Goal: Information Seeking & Learning: Learn about a topic

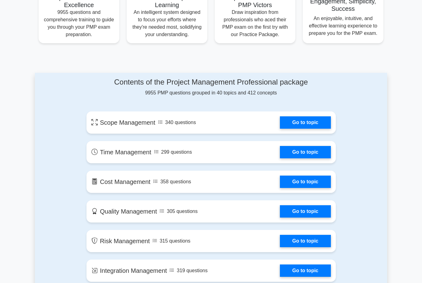
scroll to position [262, 0]
click at [298, 128] on link "Go to topic" at bounding box center [305, 122] width 51 height 12
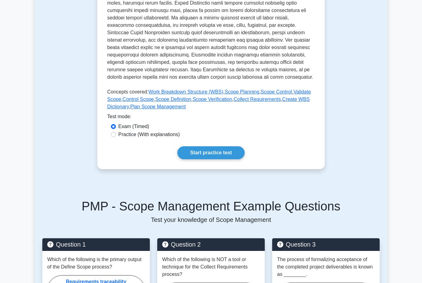
scroll to position [210, 0]
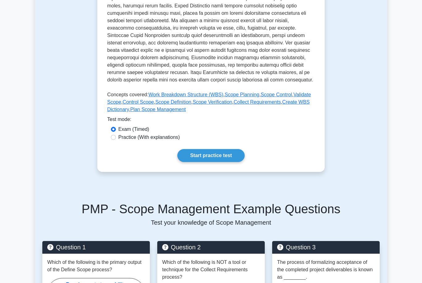
click at [107, 172] on div "Scope Management Managing project scope Managing the project to ensure that the…" at bounding box center [210, 20] width 227 height 303
click at [113, 140] on input "Practice (With explanations)" at bounding box center [113, 137] width 5 height 5
radio input "true"
click at [195, 162] on link "Start practice test" at bounding box center [210, 155] width 67 height 13
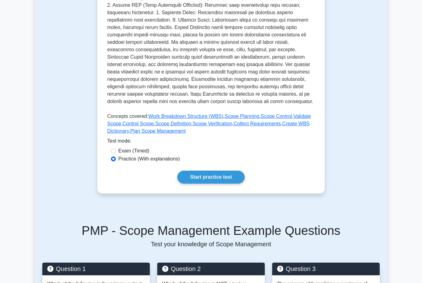
scroll to position [189, 0]
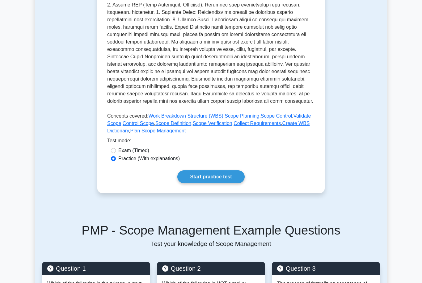
click at [233, 183] on link "Start practice test" at bounding box center [210, 176] width 67 height 13
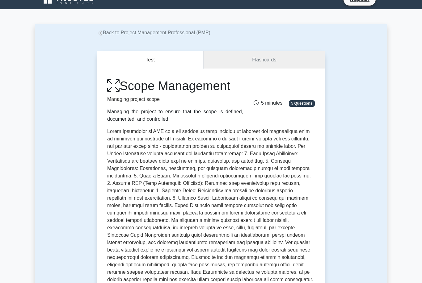
scroll to position [10, 0]
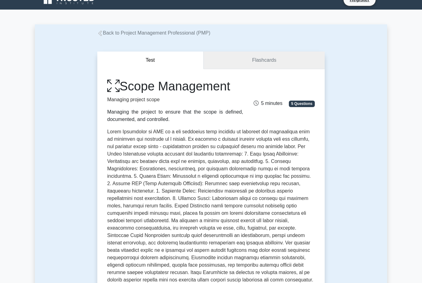
click at [220, 56] on link "Flashcards" at bounding box center [263, 61] width 121 height 18
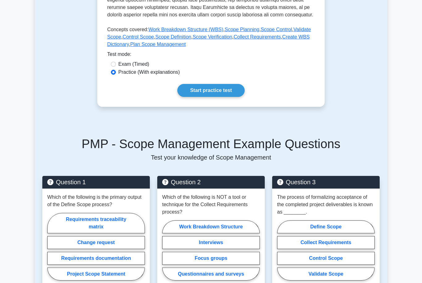
scroll to position [275, 0]
click at [223, 97] on link "Start practice test" at bounding box center [210, 90] width 67 height 13
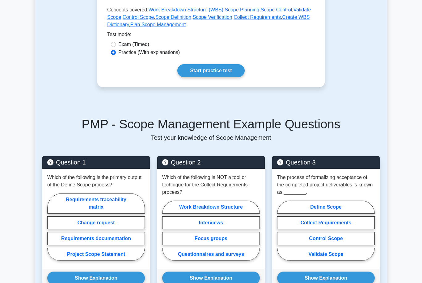
click at [232, 77] on link "Start practice test" at bounding box center [210, 70] width 67 height 13
click at [233, 77] on link "Start practice test" at bounding box center [210, 70] width 67 height 13
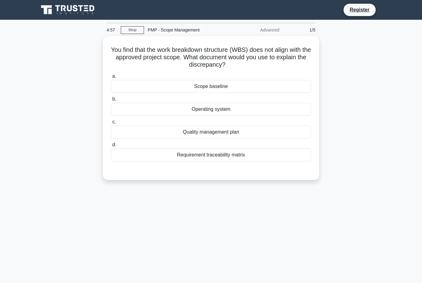
click at [406, 42] on main "4:57 Stop PMP - Scope Management Advanced 1/5 You find that the work breakdown …" at bounding box center [211, 177] width 422 height 314
click at [171, 91] on div "Scope baseline" at bounding box center [211, 86] width 200 height 13
click at [111, 78] on input "a. Scope baseline" at bounding box center [111, 76] width 0 height 4
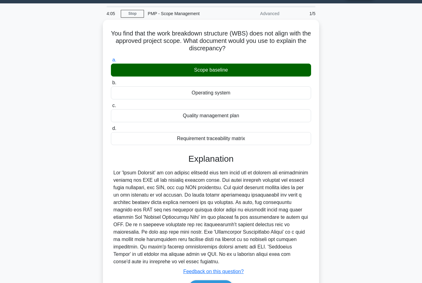
scroll to position [48, 0]
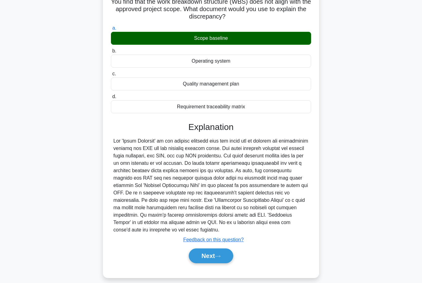
click at [207, 263] on button "Next" at bounding box center [211, 256] width 44 height 15
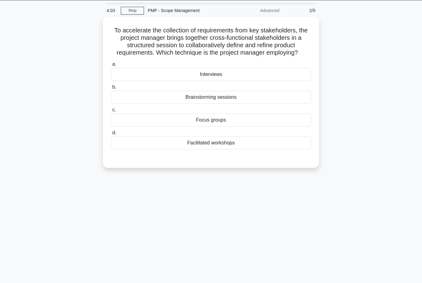
scroll to position [11, 0]
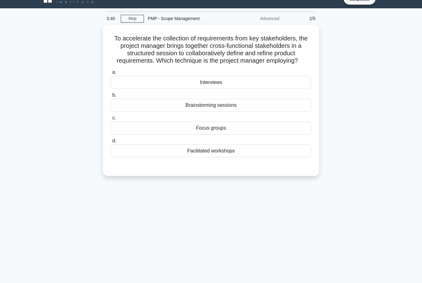
click at [143, 112] on div "Brainstorming sessions" at bounding box center [211, 105] width 200 height 13
click at [111, 97] on input "b. Brainstorming sessions" at bounding box center [111, 95] width 0 height 4
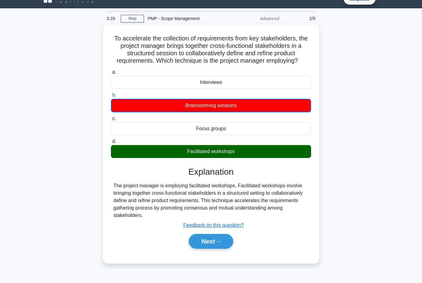
click at [216, 249] on button "Next" at bounding box center [211, 241] width 44 height 15
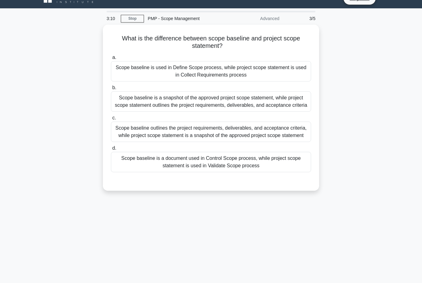
click at [123, 181] on div at bounding box center [211, 178] width 200 height 5
click at [119, 172] on div "Scope baseline is a document used in Control Scope process, while project scope…" at bounding box center [211, 162] width 200 height 20
click at [111, 150] on input "d. Scope baseline is a document used in Control Scope process, while project sc…" at bounding box center [111, 148] width 0 height 4
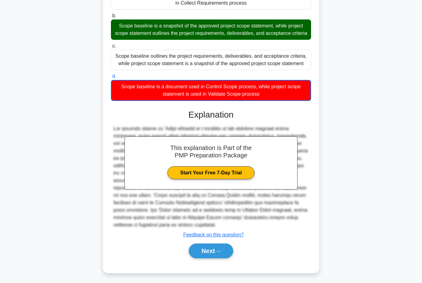
scroll to position [93, 0]
click at [195, 258] on button "Next" at bounding box center [211, 251] width 44 height 15
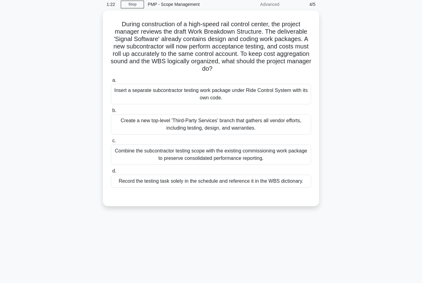
scroll to position [31, 0]
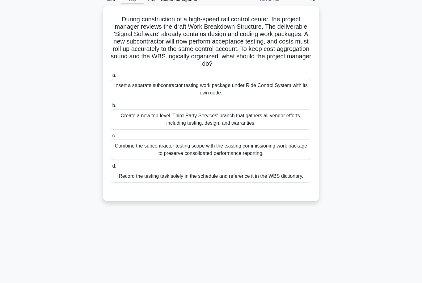
click at [126, 183] on div "Record the testing task solely in the schedule and reference it in the WBS dict…" at bounding box center [211, 176] width 200 height 13
click at [111, 168] on input "d. Record the testing task solely in the schedule and reference it in the WBS d…" at bounding box center [111, 166] width 0 height 4
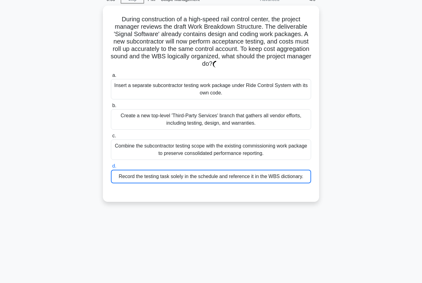
click at [121, 183] on div "Record the testing task solely in the schedule and reference it in the WBS dict…" at bounding box center [211, 177] width 200 height 14
click at [111, 168] on input "d. Record the testing task solely in the schedule and reference it in the WBS d…" at bounding box center [111, 166] width 0 height 4
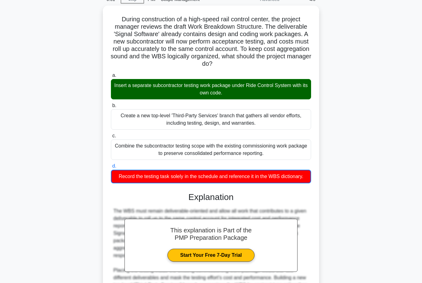
click at [117, 92] on div "Insert a separate subcontractor testing work package under Ride Control System …" at bounding box center [211, 89] width 200 height 20
click at [111, 77] on input "a. Insert a separate subcontractor testing work package under Ride Control Syst…" at bounding box center [111, 75] width 0 height 4
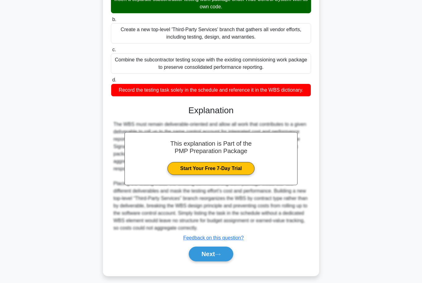
scroll to position [130, 0]
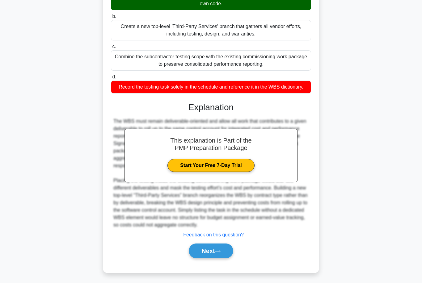
click at [217, 253] on icon at bounding box center [218, 251] width 6 height 3
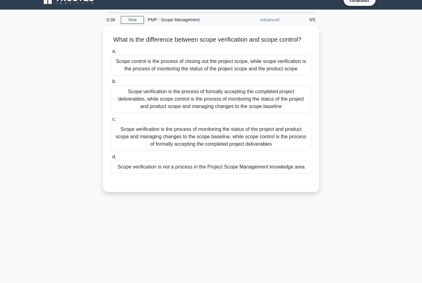
scroll to position [0, 0]
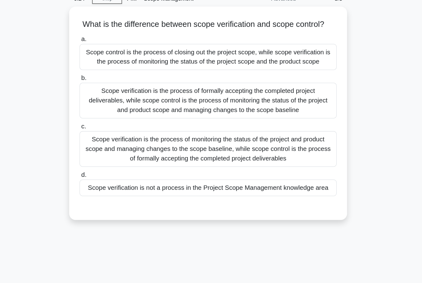
click at [111, 98] on div "Scope verification is the process of formally accepting the completed project d…" at bounding box center [211, 109] width 200 height 28
click at [111, 94] on input "b. Scope verification is the process of formally accepting the completed projec…" at bounding box center [111, 92] width 0 height 4
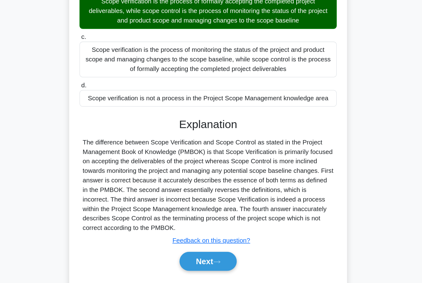
scroll to position [83, 0]
click at [189, 244] on button "Next" at bounding box center [211, 251] width 44 height 15
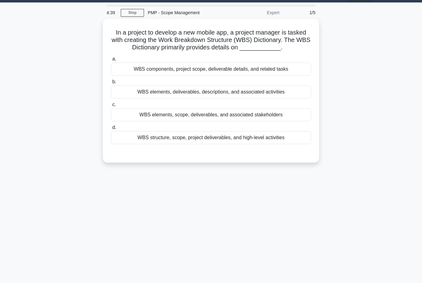
scroll to position [18, 0]
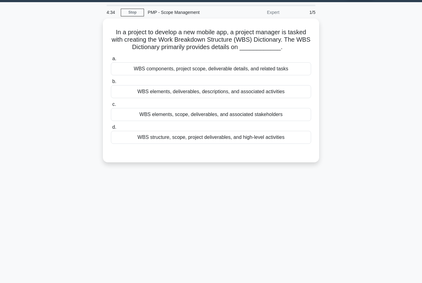
click at [121, 121] on div "WBS elements, scope, deliverables, and associated stakeholders" at bounding box center [211, 114] width 200 height 13
click at [111, 107] on input "c. WBS elements, scope, deliverables, and associated stakeholders" at bounding box center [111, 105] width 0 height 4
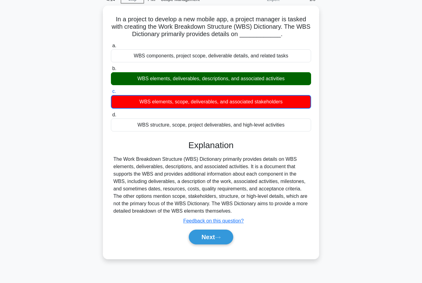
scroll to position [27, 0]
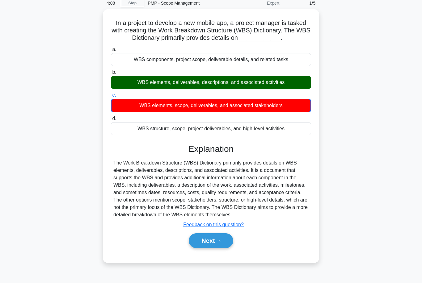
click at [205, 248] on button "Next" at bounding box center [211, 240] width 44 height 15
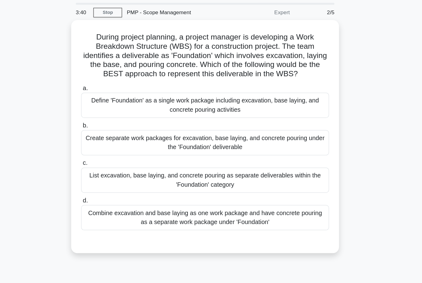
scroll to position [20, 0]
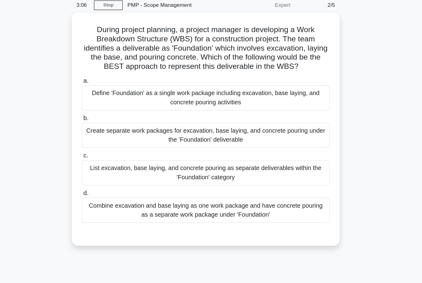
click at [111, 90] on div "Define 'Foundation' as a single work package including excavation, base laying,…" at bounding box center [211, 85] width 200 height 20
click at [111, 73] on input "a. Define 'Foundation' as a single work package including excavation, base layi…" at bounding box center [111, 71] width 0 height 4
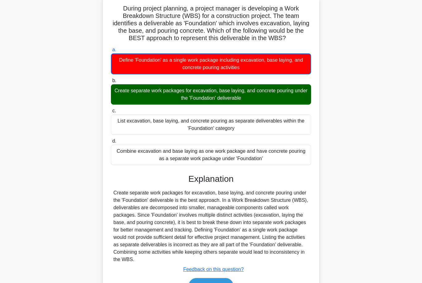
scroll to position [0, 0]
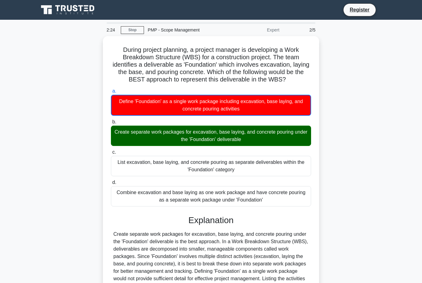
click at [62, 174] on div "During project planning, a project manager is developing a Work Breakdown Struc…" at bounding box center [211, 196] width 352 height 320
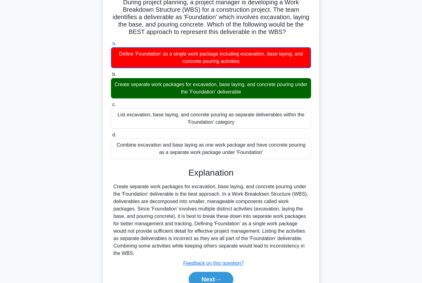
scroll to position [71, 0]
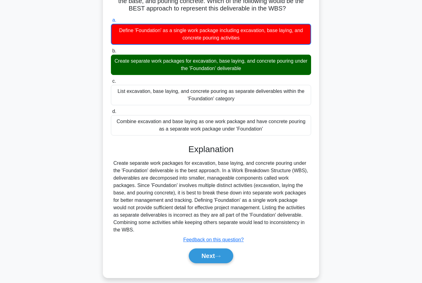
click at [213, 263] on button "Next" at bounding box center [211, 256] width 44 height 15
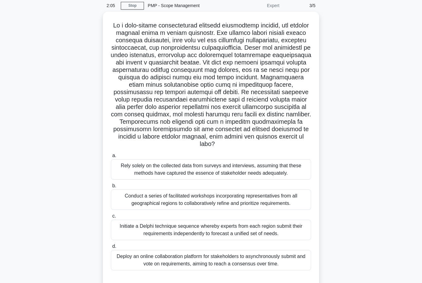
scroll to position [36, 0]
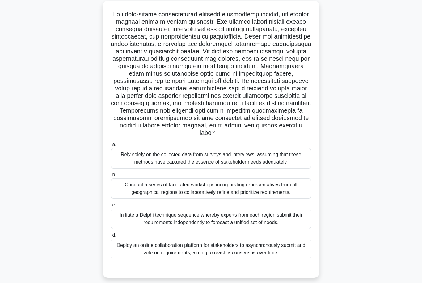
click at [122, 199] on div "Conduct a series of facilitated workshops incorporating representatives from al…" at bounding box center [211, 188] width 200 height 20
click at [111, 177] on input "b. Conduct a series of facilitated workshops incorporating representatives from…" at bounding box center [111, 175] width 0 height 4
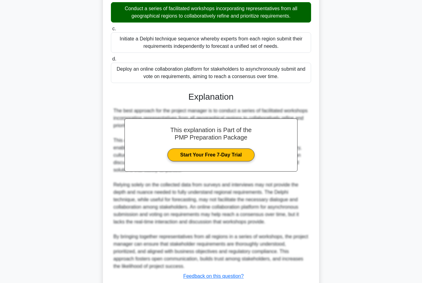
scroll to position [256, 0]
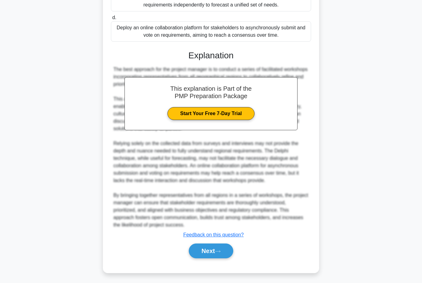
click at [202, 258] on button "Next" at bounding box center [211, 251] width 44 height 15
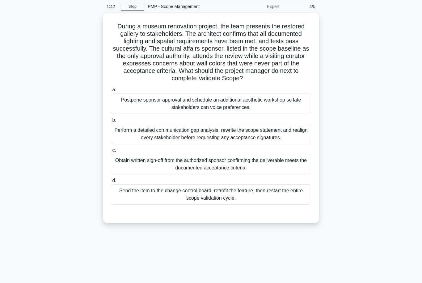
scroll to position [18, 0]
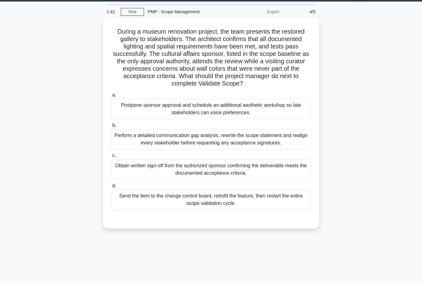
click at [128, 180] on div "Obtain written sign-off from the authorized sponsor confirming the deliverable …" at bounding box center [211, 169] width 200 height 20
click at [111, 158] on input "c. Obtain written sign-off from the authorized sponsor confirming the deliverab…" at bounding box center [111, 156] width 0 height 4
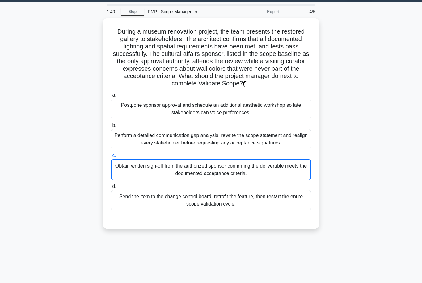
click at [114, 177] on div "Obtain written sign-off from the authorized sponsor confirming the deliverable …" at bounding box center [211, 169] width 200 height 21
click at [111, 158] on input "c. Obtain written sign-off from the authorized sponsor confirming the deliverab…" at bounding box center [111, 156] width 0 height 4
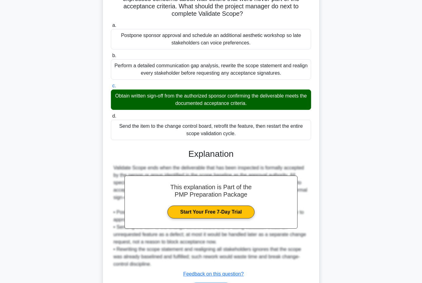
scroll to position [130, 0]
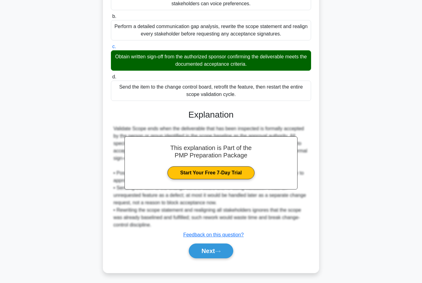
click at [218, 253] on icon at bounding box center [218, 251] width 6 height 3
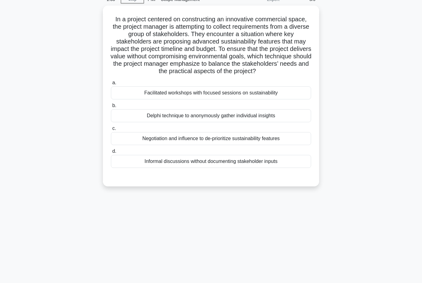
click at [245, 99] on div "Facilitated workshops with focused sessions on sustainability" at bounding box center [211, 92] width 200 height 13
click at [111, 85] on input "a. Facilitated workshops with focused sessions on sustainability" at bounding box center [111, 83] width 0 height 4
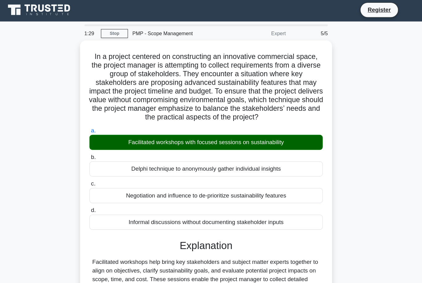
scroll to position [1, 0]
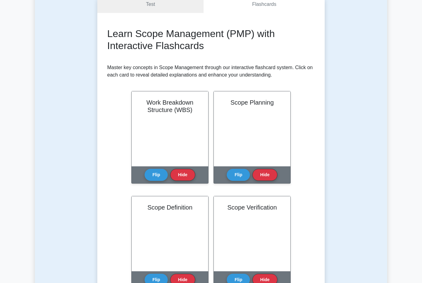
scroll to position [67, 0]
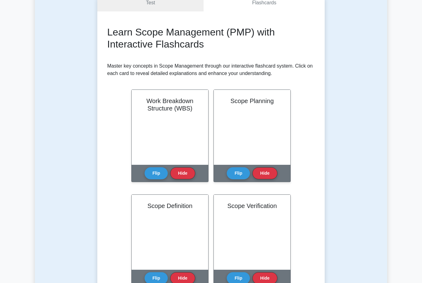
click at [155, 180] on button "Flip" at bounding box center [155, 174] width 23 height 12
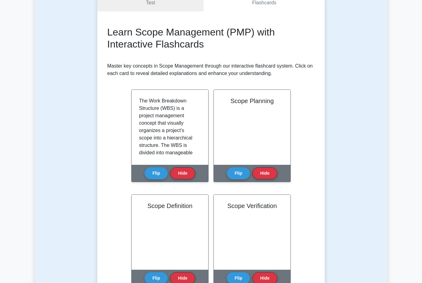
click at [241, 178] on button "Flip" at bounding box center [238, 173] width 23 height 12
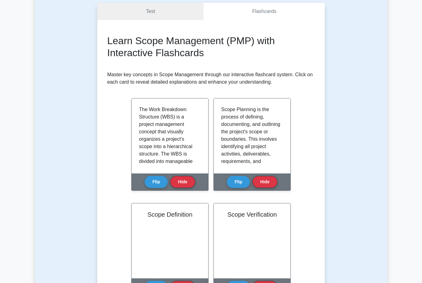
scroll to position [0, 0]
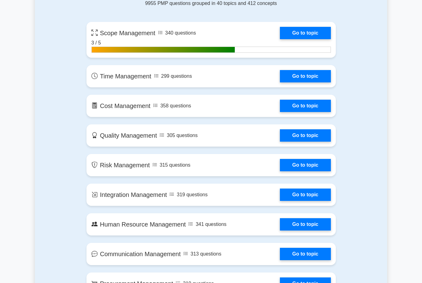
scroll to position [351, 0]
click at [314, 82] on link "Go to topic" at bounding box center [305, 76] width 51 height 12
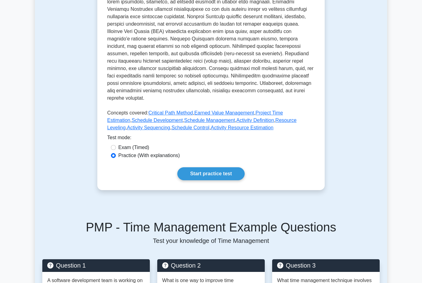
scroll to position [229, 0]
click at [222, 180] on link "Start practice test" at bounding box center [210, 173] width 67 height 13
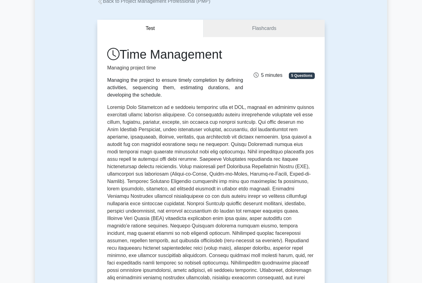
scroll to position [0, 0]
